Goal: Transaction & Acquisition: Subscribe to service/newsletter

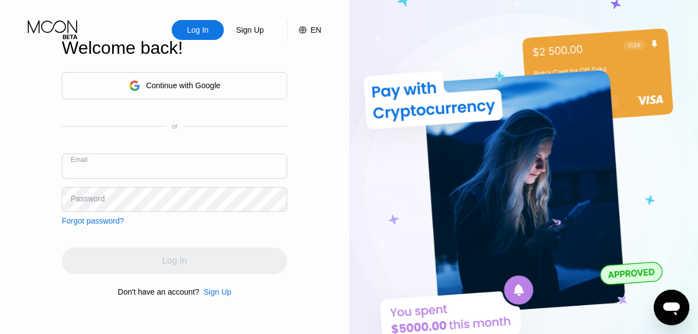
paste input "[EMAIL_ADDRESS][DOMAIN_NAME]"
type input "[EMAIL_ADDRESS][DOMAIN_NAME]"
click at [79, 199] on div "Password" at bounding box center [88, 198] width 34 height 9
click at [89, 194] on div "Password" at bounding box center [88, 198] width 34 height 9
click at [88, 198] on div "Password" at bounding box center [88, 198] width 34 height 9
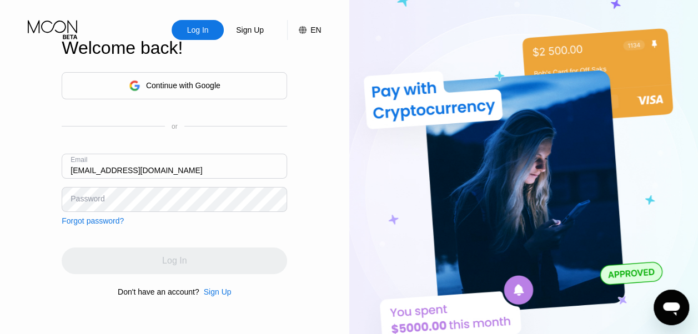
click at [83, 200] on div "Password" at bounding box center [88, 198] width 34 height 9
click at [91, 199] on div "Password" at bounding box center [88, 198] width 34 height 9
click at [84, 200] on div "Password" at bounding box center [88, 198] width 34 height 9
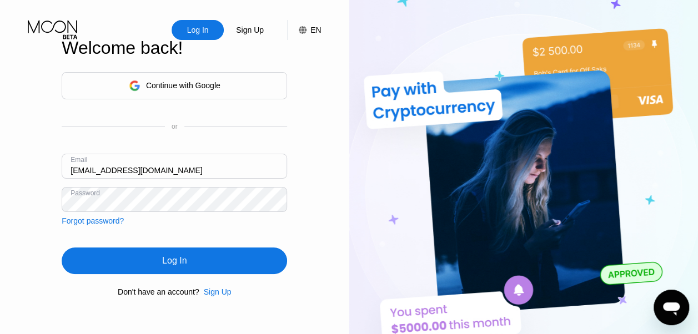
click at [174, 262] on div "Log In" at bounding box center [174, 260] width 24 height 11
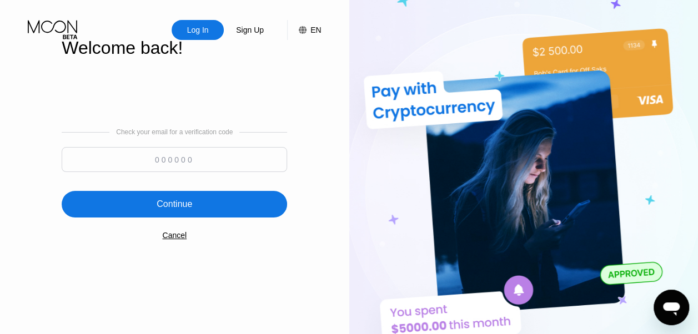
paste input "896532"
type input "896532"
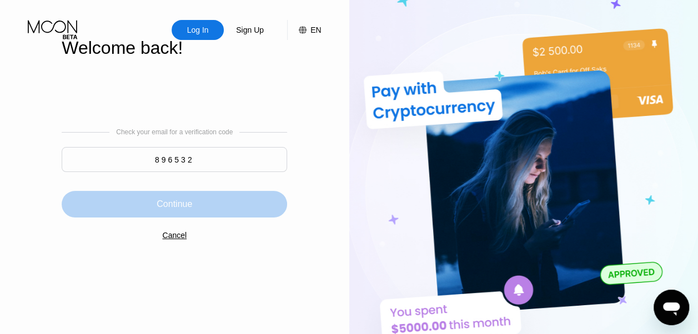
click at [174, 205] on div "Continue" at bounding box center [175, 204] width 36 height 11
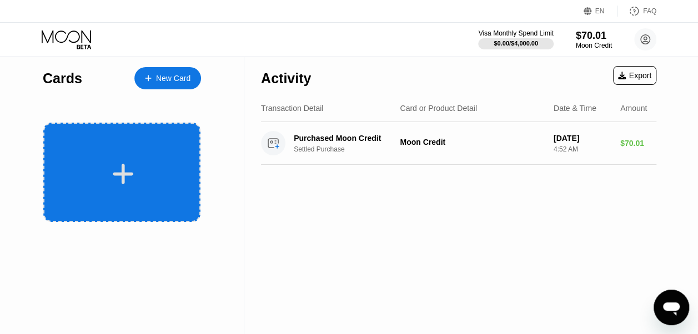
click at [122, 169] on icon at bounding box center [123, 174] width 22 height 25
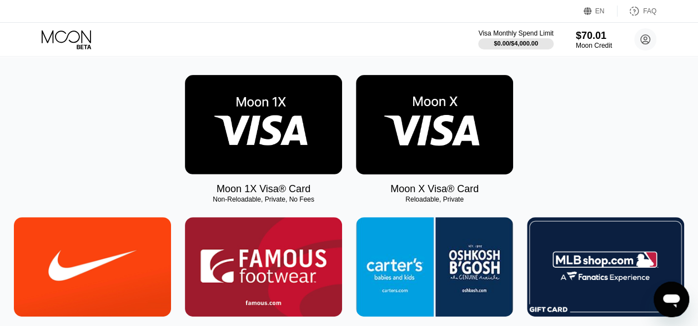
click at [436, 145] on img at bounding box center [434, 124] width 157 height 99
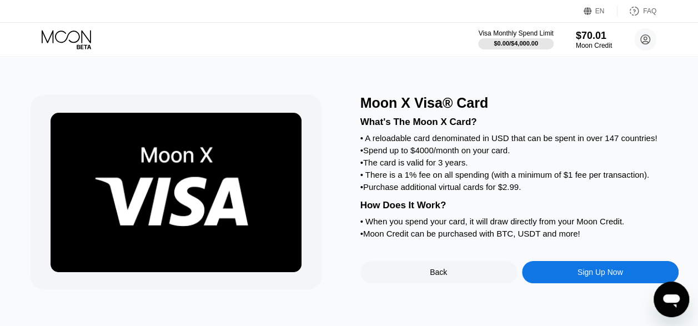
click at [631, 81] on div "Moon X Visa® Card What's The Moon X Card? • A reloadable card denominated in US…" at bounding box center [349, 191] width 706 height 270
click at [248, 39] on div "Visa Monthly Spend Limit $0.00 / $4,000.00 $70.01 Moon Credit kansgar18@gmail.c…" at bounding box center [349, 39] width 698 height 33
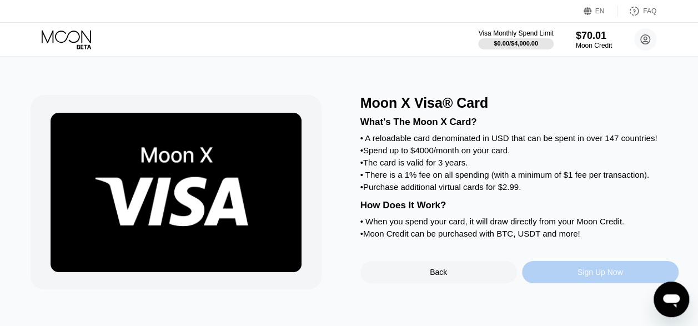
click at [599, 277] on div "Sign Up Now" at bounding box center [600, 272] width 46 height 9
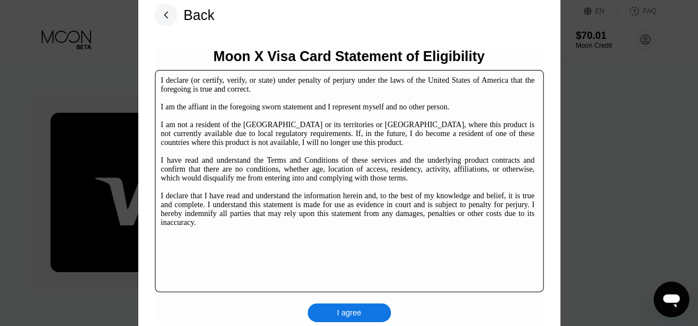
click at [344, 313] on div "I agree" at bounding box center [349, 313] width 24 height 10
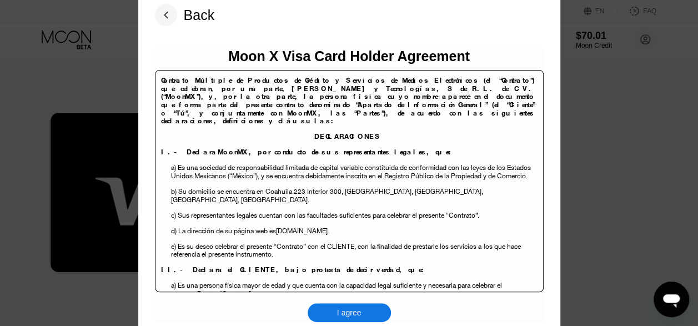
click at [344, 313] on div "I agree" at bounding box center [349, 313] width 24 height 10
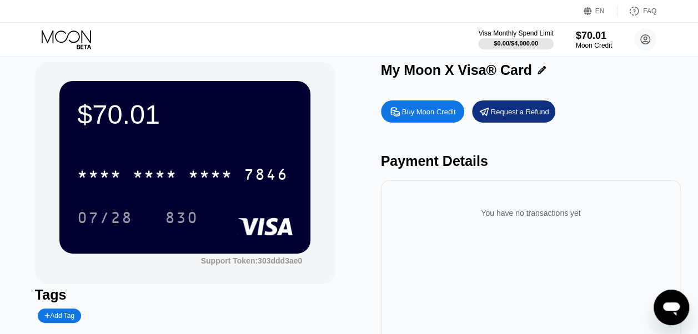
scroll to position [13, 0]
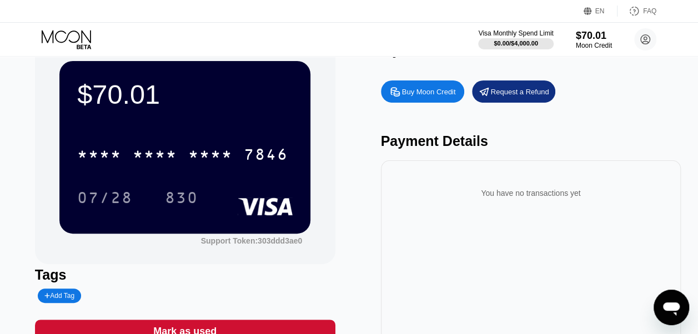
scroll to position [33, 0]
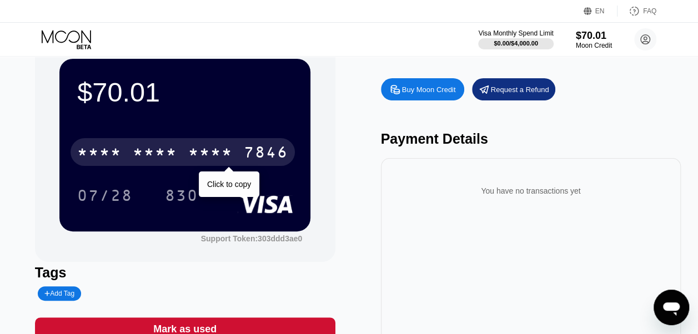
click at [184, 157] on div "* * * * * * * * * * * * 7846" at bounding box center [183, 152] width 224 height 28
